Goal: Register for event/course

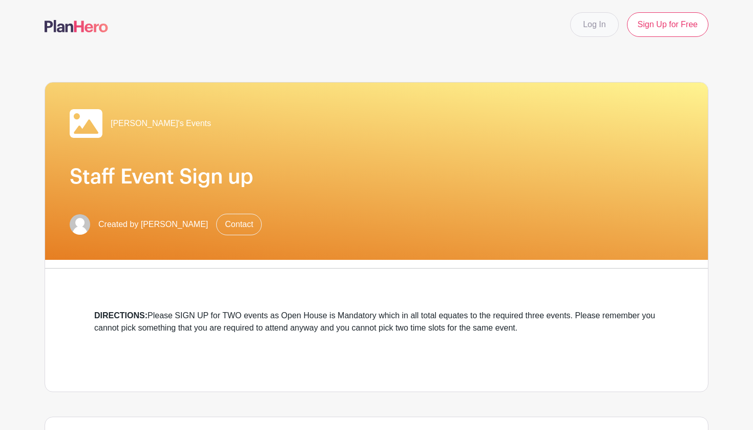
click at [607, 22] on link "Log In" at bounding box center [594, 24] width 48 height 25
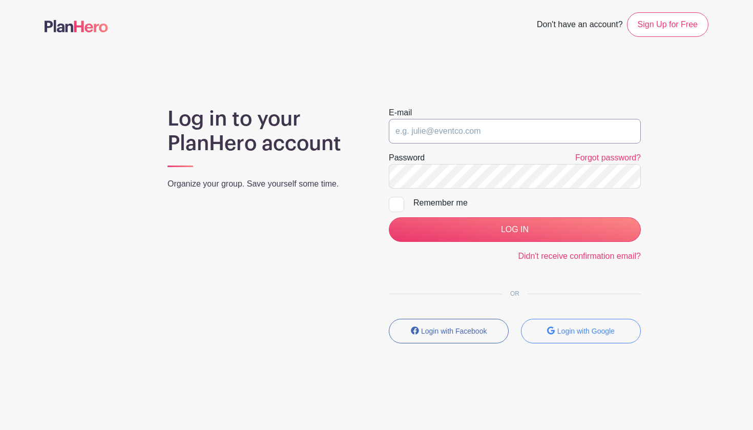
click at [464, 136] on input "email" at bounding box center [515, 131] width 252 height 25
click at [578, 331] on small "Login with Google" at bounding box center [585, 331] width 57 height 8
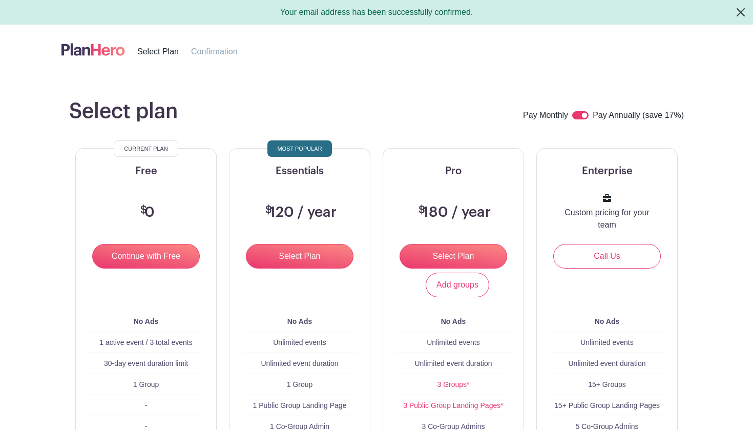
click at [740, 12] on button "Close" at bounding box center [740, 12] width 25 height 25
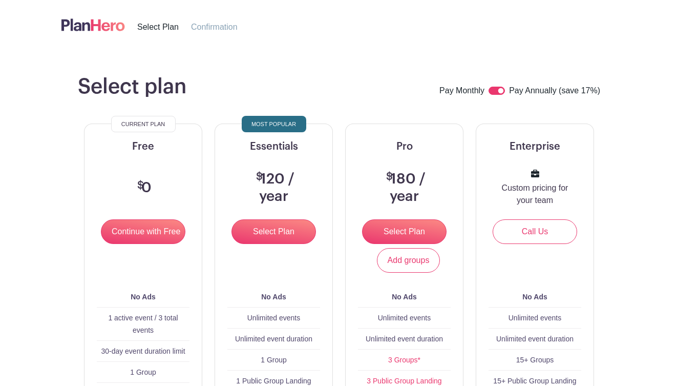
click at [499, 91] on input "checkbox" at bounding box center [497, 91] width 16 height 8
checkbox input "false"
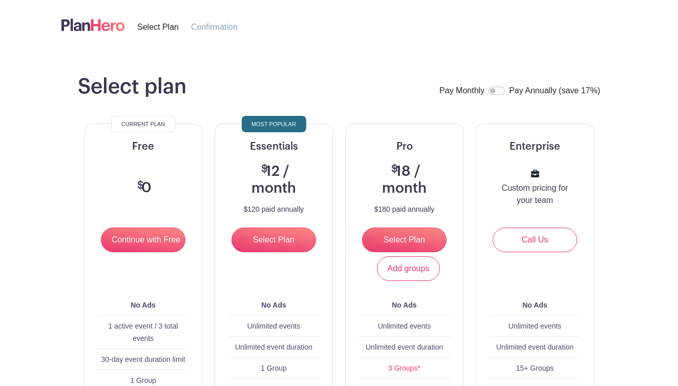
click at [496, 90] on input "checkbox" at bounding box center [497, 91] width 16 height 8
checkbox input "true"
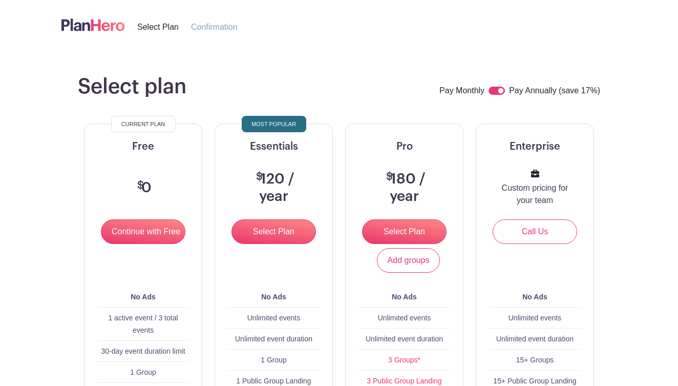
click at [79, 25] on img at bounding box center [93, 24] width 64 height 17
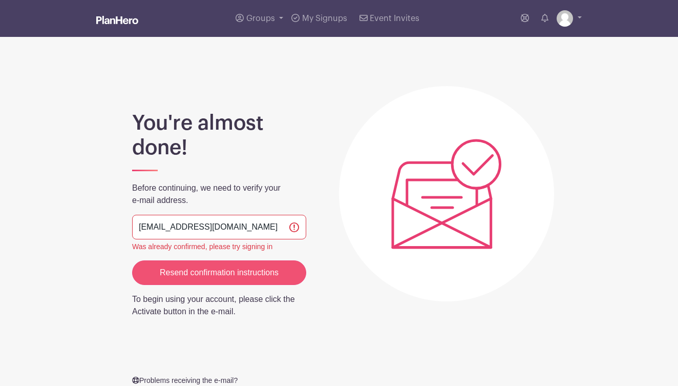
click at [248, 277] on input "Resend confirmation instructions" at bounding box center [219, 272] width 174 height 25
click at [196, 269] on input "Resend confirmation instructions" at bounding box center [219, 272] width 174 height 25
click at [587, 18] on div "Groups All Groups Lacy's Events My Signups Event Invites My account Logout" at bounding box center [339, 18] width 584 height 37
click at [579, 19] on link at bounding box center [569, 18] width 25 height 16
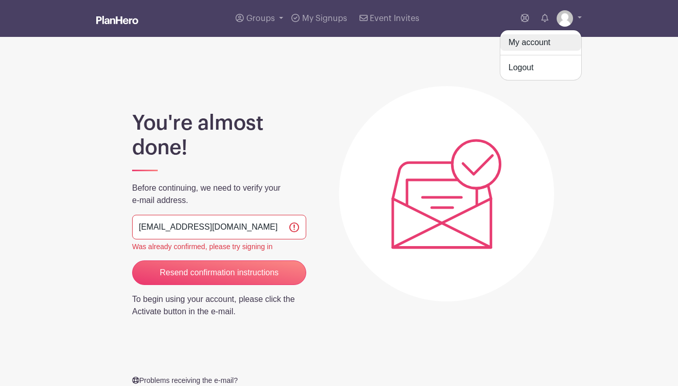
click at [538, 44] on link "My account" at bounding box center [540, 42] width 81 height 16
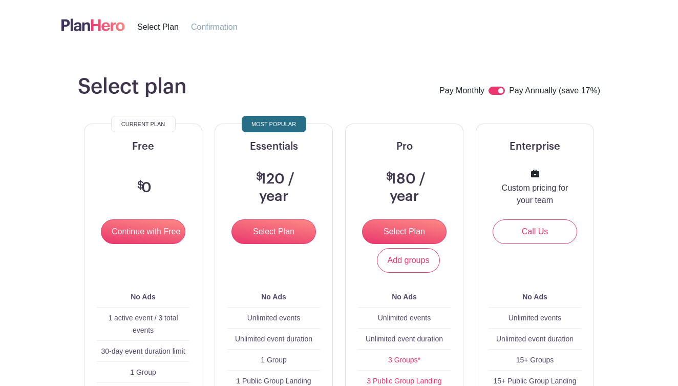
click at [164, 21] on li "Select Plan" at bounding box center [164, 26] width 54 height 13
click at [165, 25] on span "Select Plan" at bounding box center [157, 27] width 41 height 9
click at [88, 26] on img at bounding box center [93, 24] width 64 height 17
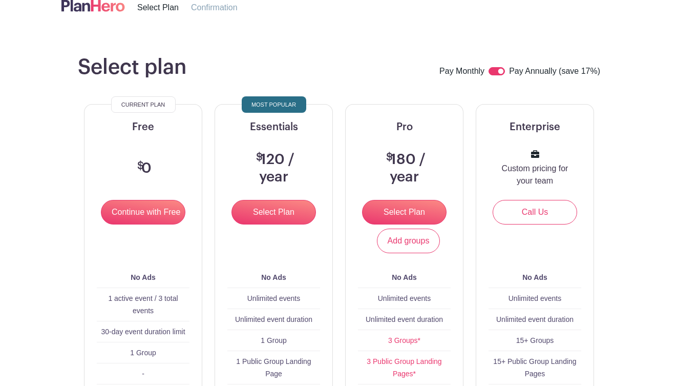
scroll to position [18, 0]
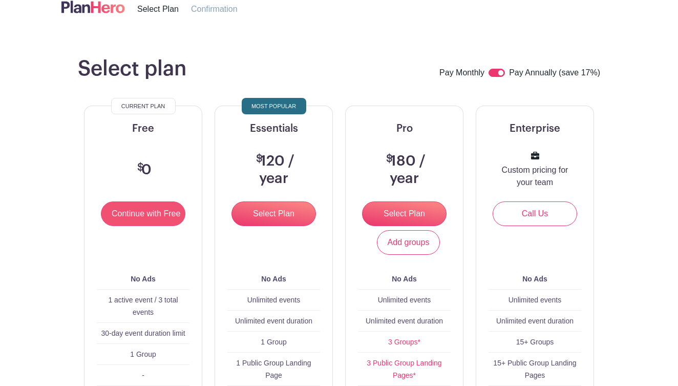
click at [152, 207] on input "Continue with Free" at bounding box center [143, 213] width 85 height 25
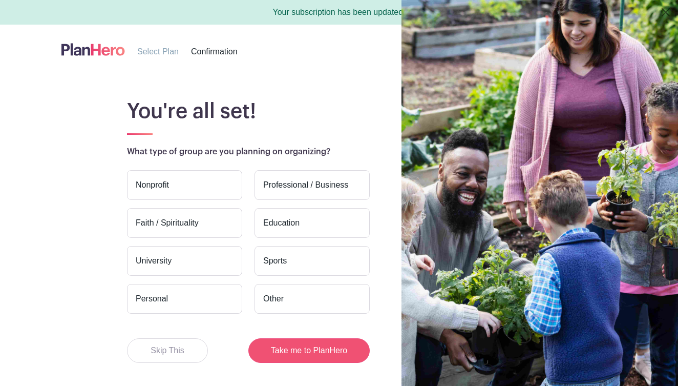
click at [270, 346] on button "Take me to PlanHero" at bounding box center [308, 350] width 121 height 25
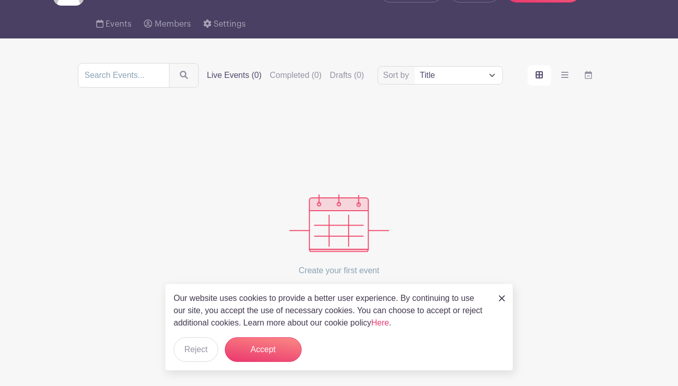
scroll to position [67, 0]
click at [269, 336] on div "Our website uses cookies to provide a better user experience. By continuing to …" at bounding box center [339, 326] width 348 height 87
click at [273, 345] on button "Accept" at bounding box center [263, 349] width 77 height 25
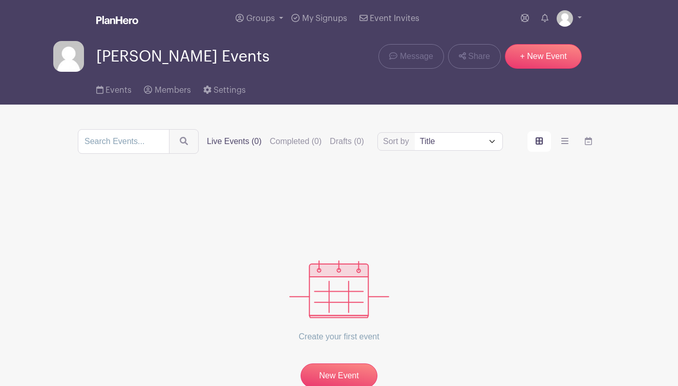
scroll to position [0, 0]
click at [395, 18] on span "Event Invites" at bounding box center [395, 18] width 50 height 8
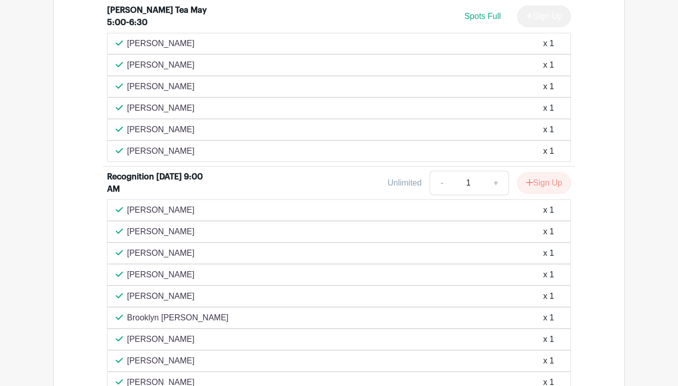
scroll to position [1633, 0]
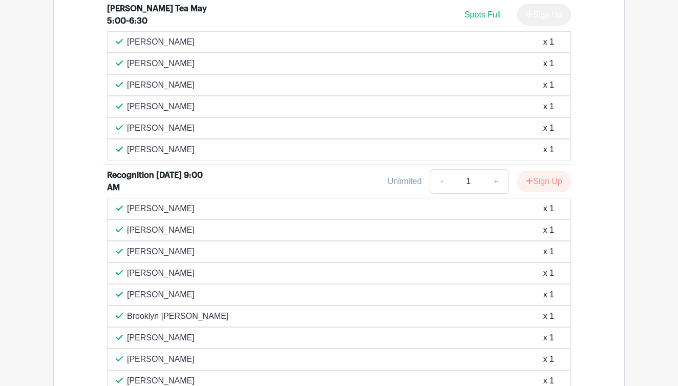
click at [493, 194] on link "+" at bounding box center [496, 181] width 26 height 25
click at [435, 194] on link "-" at bounding box center [442, 181] width 24 height 25
type input "1"
click at [519, 192] on button "Sign Up" at bounding box center [544, 182] width 54 height 22
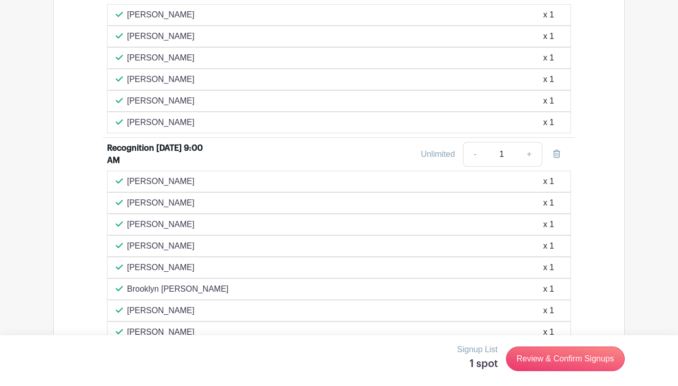
scroll to position [1661, 0]
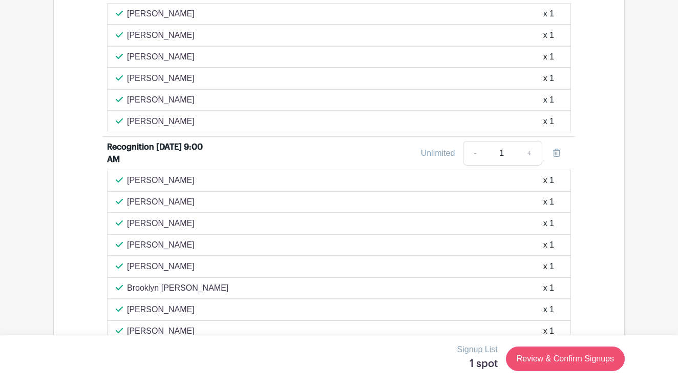
click at [547, 356] on link "Review & Confirm Signups" at bounding box center [565, 358] width 119 height 25
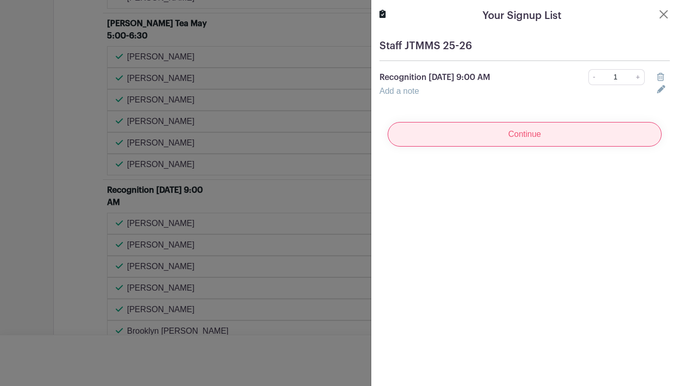
click at [554, 126] on input "Continue" at bounding box center [525, 134] width 274 height 25
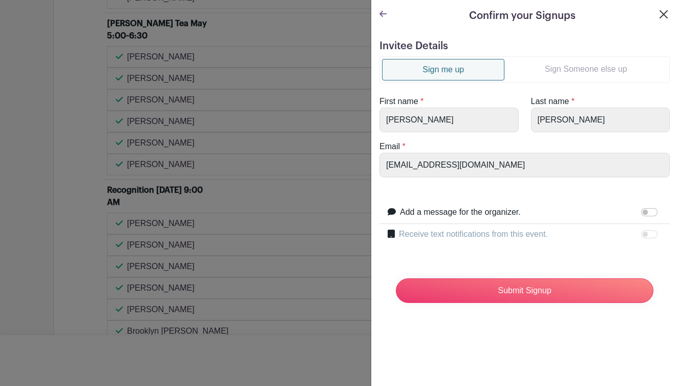
click at [664, 15] on button "Close" at bounding box center [664, 14] width 12 height 12
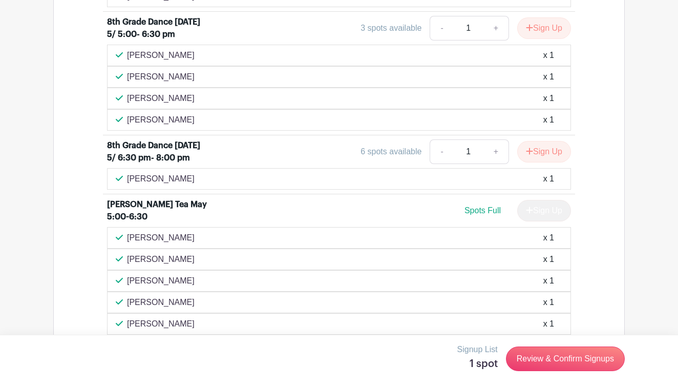
scroll to position [1595, 0]
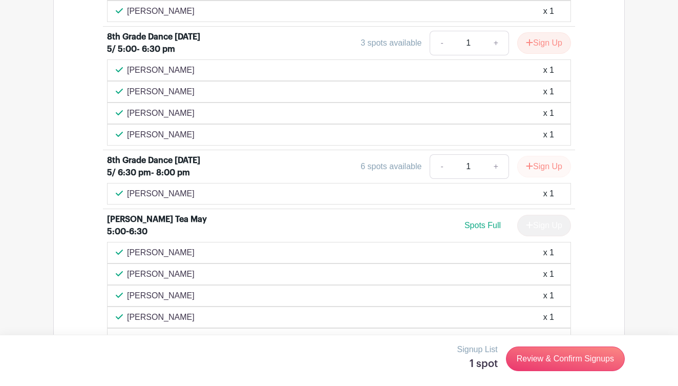
click at [534, 177] on button "Sign Up" at bounding box center [544, 167] width 54 height 22
click at [538, 376] on div "Signup List 2 spots Review & Confirm Signups" at bounding box center [339, 359] width 678 height 51
click at [536, 361] on link "Review & Confirm Signups" at bounding box center [565, 358] width 119 height 25
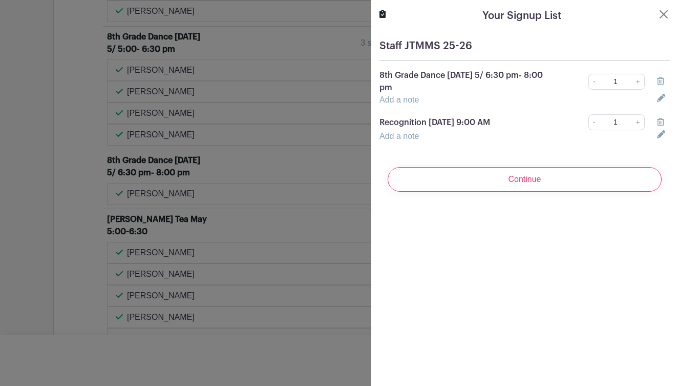
click at [593, 84] on link "-" at bounding box center [593, 82] width 11 height 16
click at [662, 80] on icon at bounding box center [660, 81] width 7 height 8
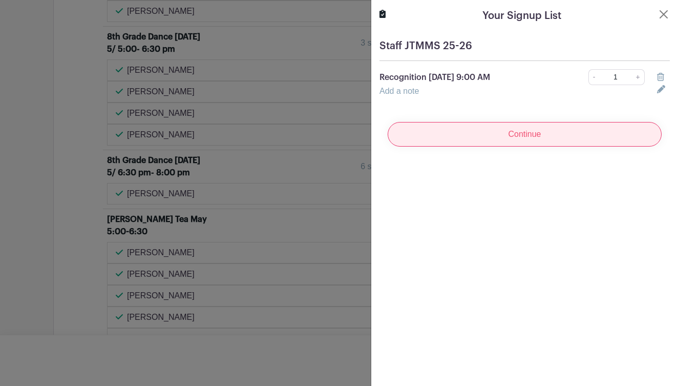
click at [539, 131] on input "Continue" at bounding box center [525, 134] width 274 height 25
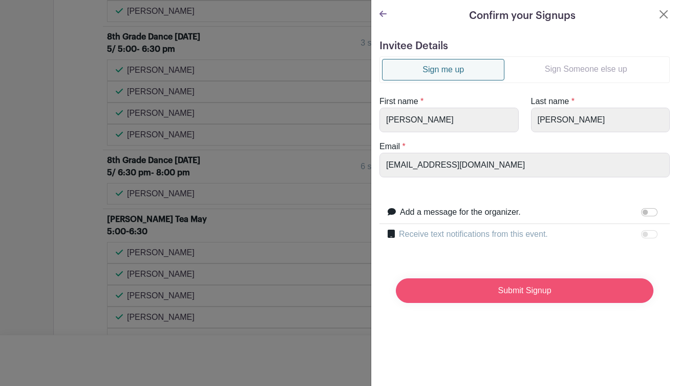
click at [523, 286] on input "Submit Signup" at bounding box center [525, 290] width 258 height 25
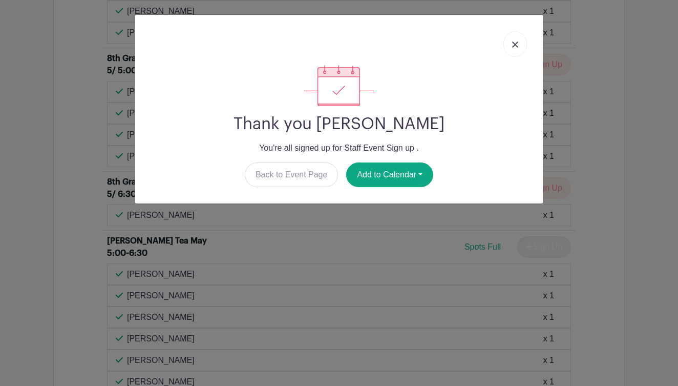
click at [510, 43] on link at bounding box center [515, 44] width 24 height 26
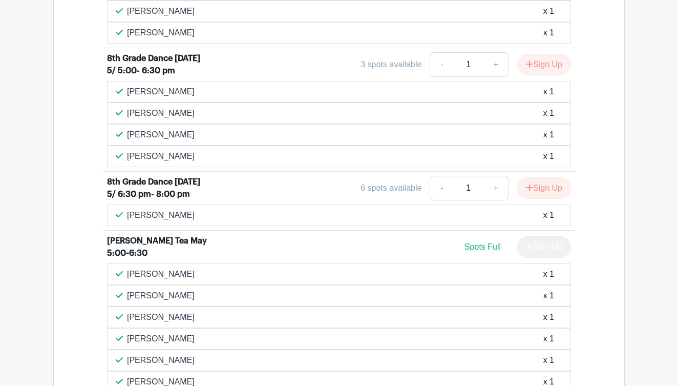
click at [493, 77] on link "+" at bounding box center [496, 64] width 26 height 25
click at [440, 77] on link "-" at bounding box center [442, 64] width 24 height 25
type input "1"
click at [546, 75] on button "Sign Up" at bounding box center [544, 65] width 54 height 22
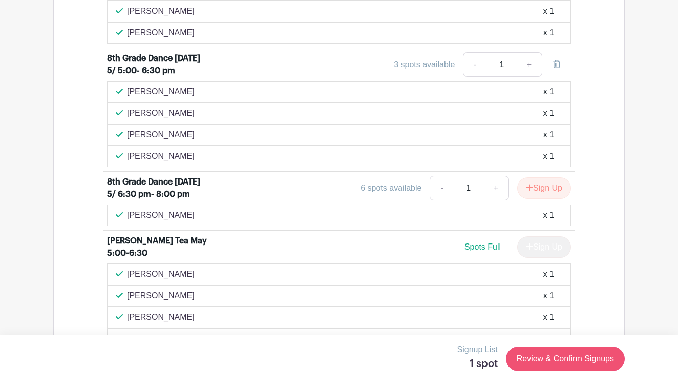
click at [542, 357] on link "Review & Confirm Signups" at bounding box center [565, 358] width 119 height 25
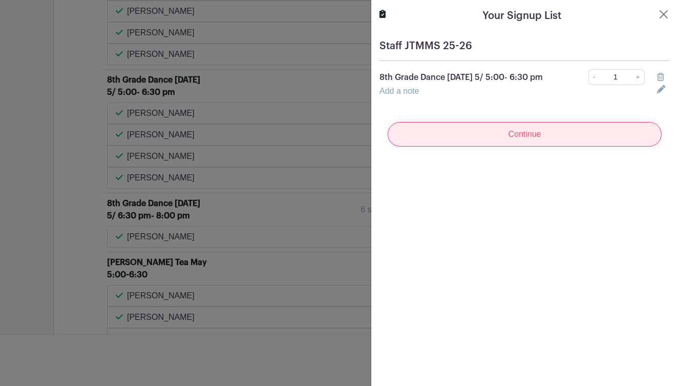
click at [459, 136] on input "Continue" at bounding box center [525, 134] width 274 height 25
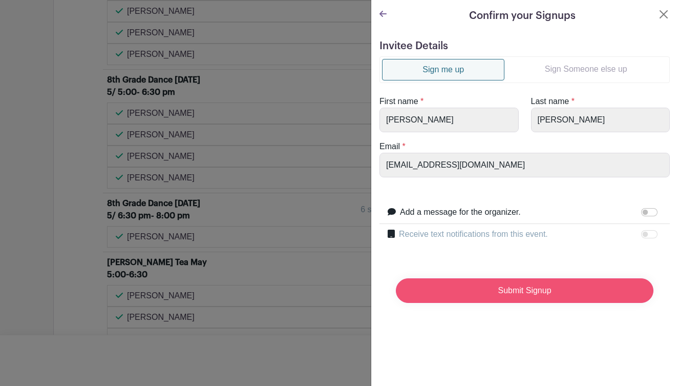
click at [460, 286] on input "Submit Signup" at bounding box center [525, 290] width 258 height 25
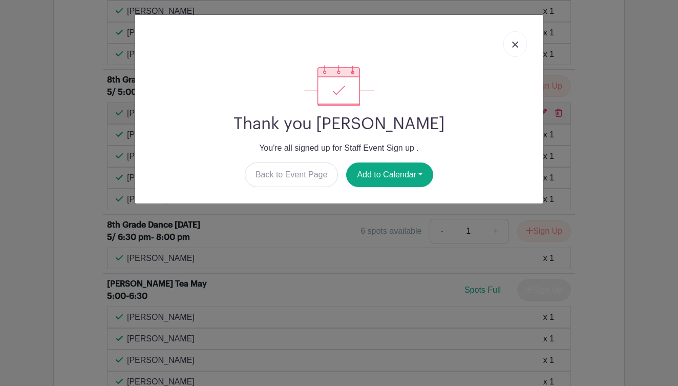
click at [510, 46] on link at bounding box center [515, 44] width 24 height 26
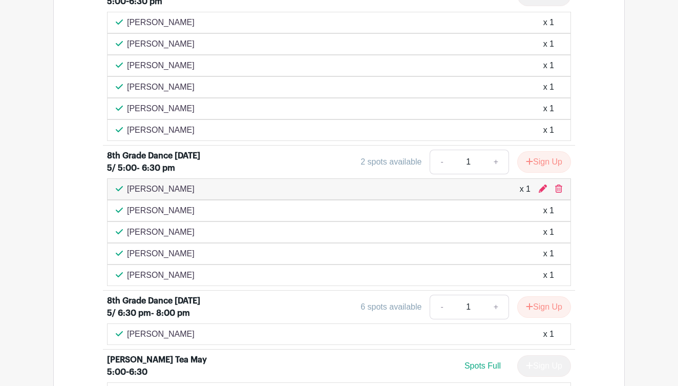
scroll to position [1567, 0]
